Goal: Transaction & Acquisition: Purchase product/service

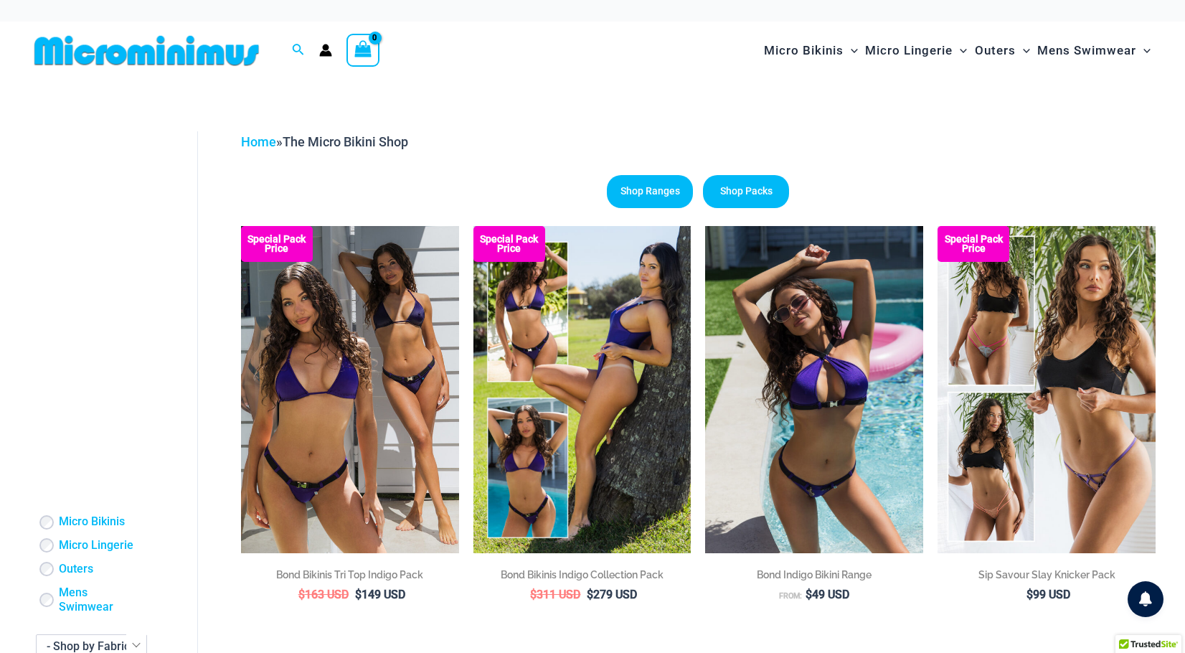
click at [209, 55] on img at bounding box center [147, 50] width 236 height 32
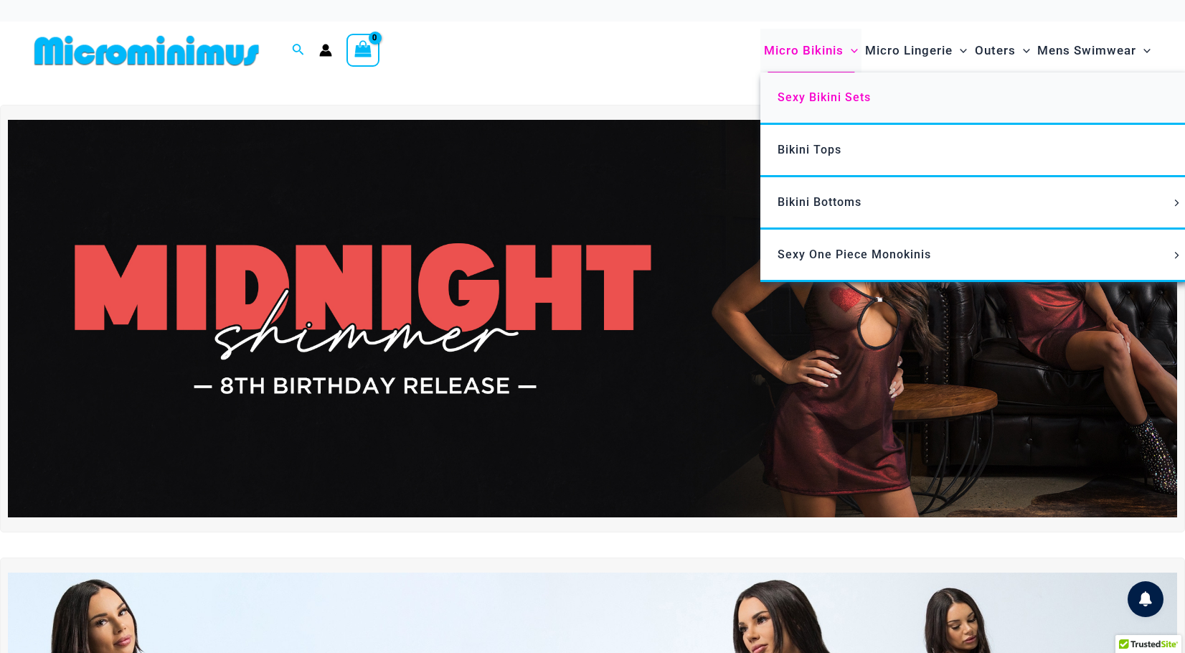
click at [802, 93] on span "Sexy Bikini Sets" at bounding box center [824, 97] width 93 height 14
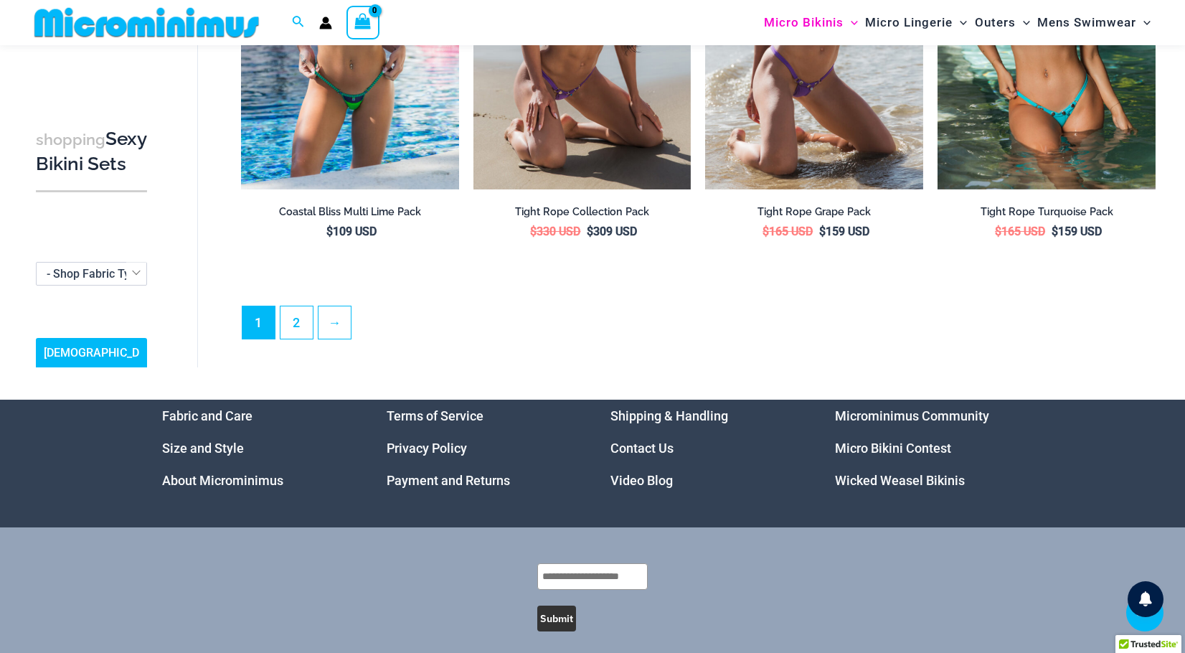
scroll to position [3304, 0]
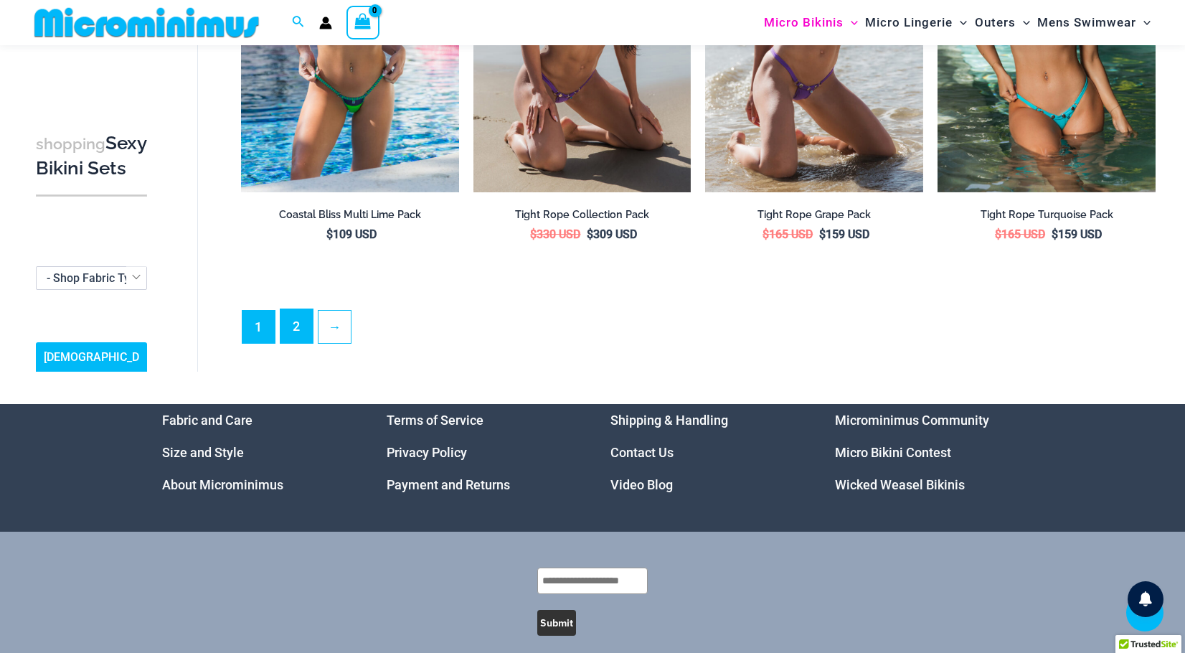
click at [288, 331] on link "2" at bounding box center [297, 326] width 32 height 34
